Goal: Navigation & Orientation: Go to known website

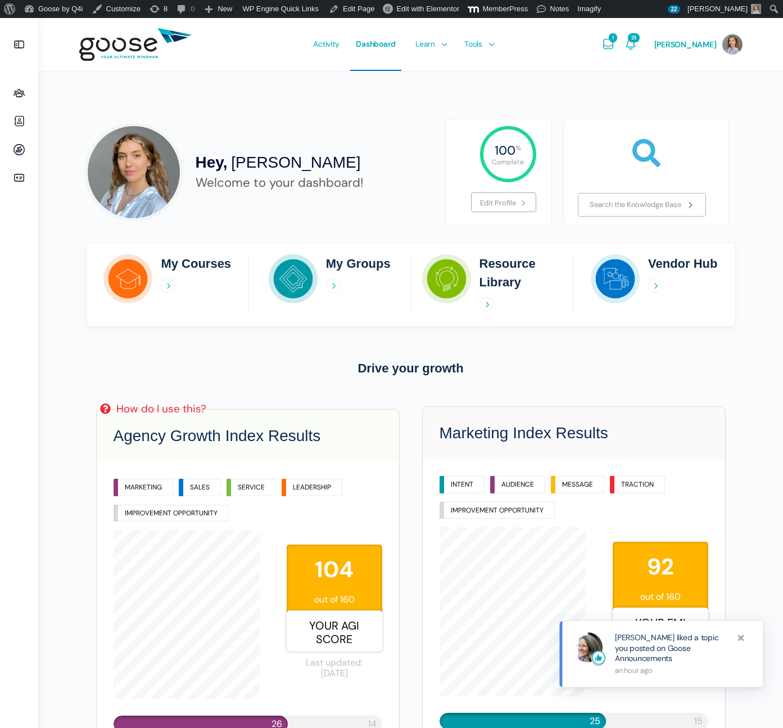
click at [617, 35] on span "1" at bounding box center [613, 37] width 8 height 9
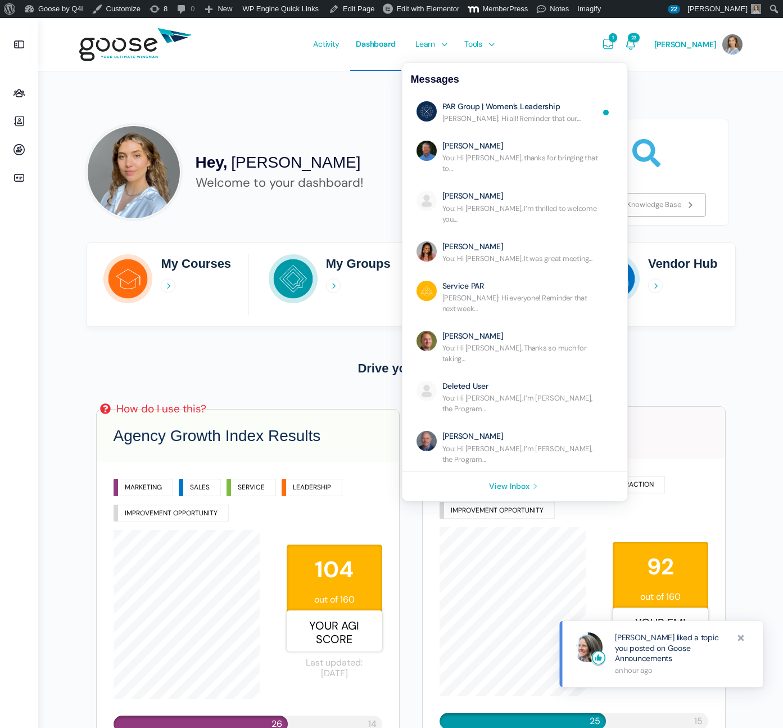
click at [617, 35] on span "1" at bounding box center [613, 37] width 8 height 9
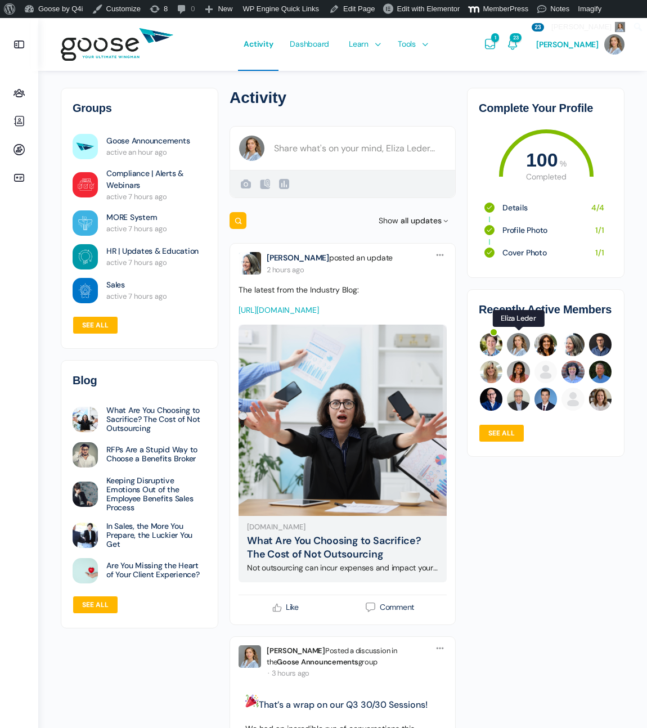
scroll to position [254, 0]
